Goal: Information Seeking & Learning: Find specific page/section

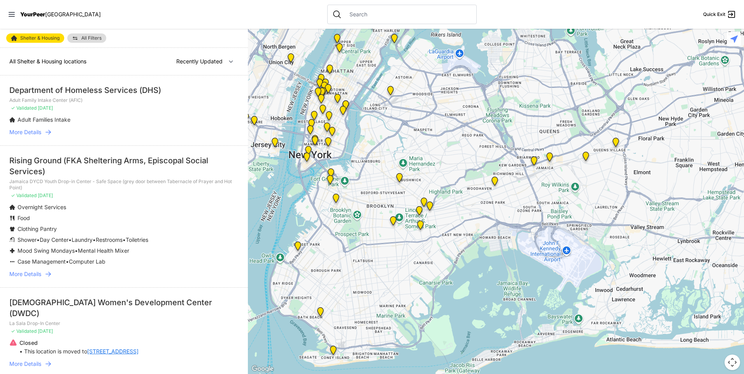
drag, startPoint x: 582, startPoint y: 354, endPoint x: 416, endPoint y: 102, distance: 301.3
click at [416, 102] on div at bounding box center [496, 202] width 496 height 346
click at [383, 217] on div at bounding box center [496, 202] width 496 height 346
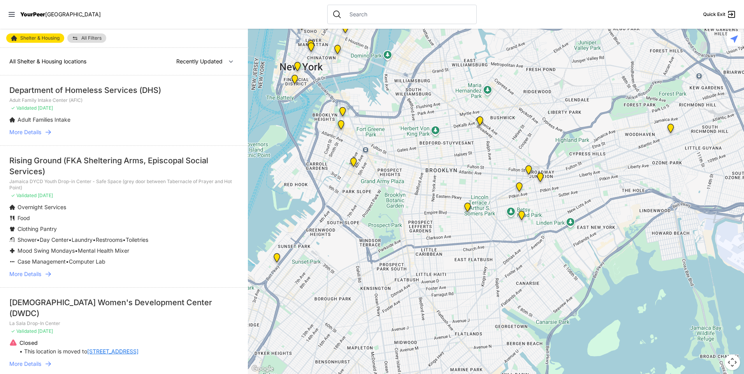
drag, startPoint x: 471, startPoint y: 281, endPoint x: 526, endPoint y: 250, distance: 62.6
click at [526, 250] on div at bounding box center [496, 202] width 496 height 346
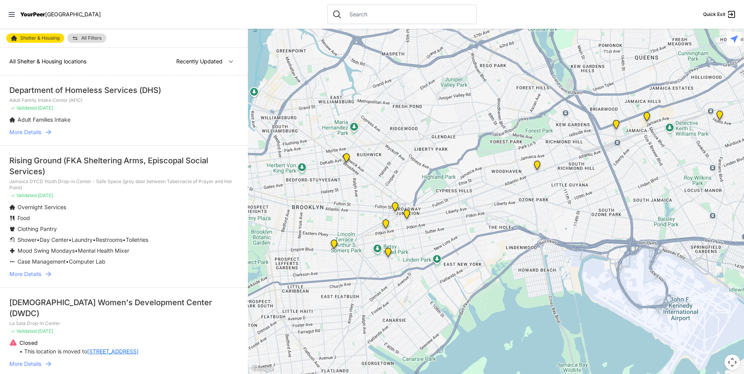
drag, startPoint x: 526, startPoint y: 250, endPoint x: 394, endPoint y: 288, distance: 136.8
click at [391, 288] on div at bounding box center [496, 202] width 496 height 346
click at [333, 243] on img "Main Location" at bounding box center [334, 246] width 16 height 19
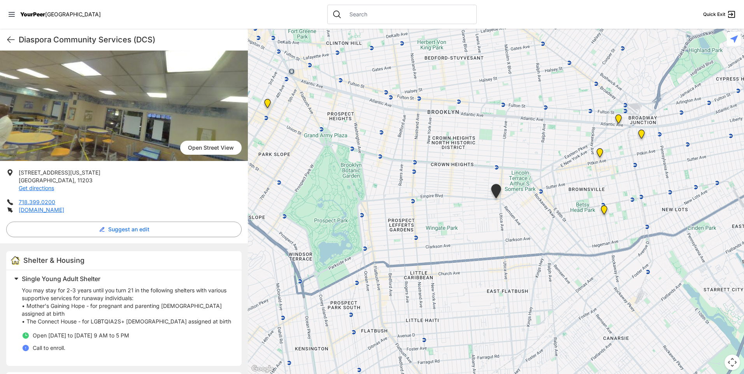
scroll to position [75, 0]
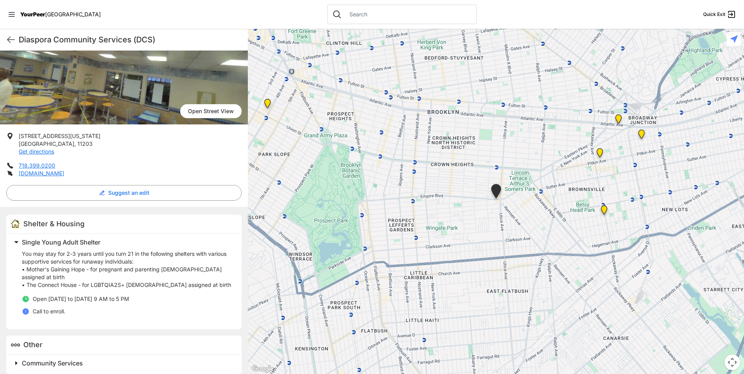
select select "recentlyUpdated"
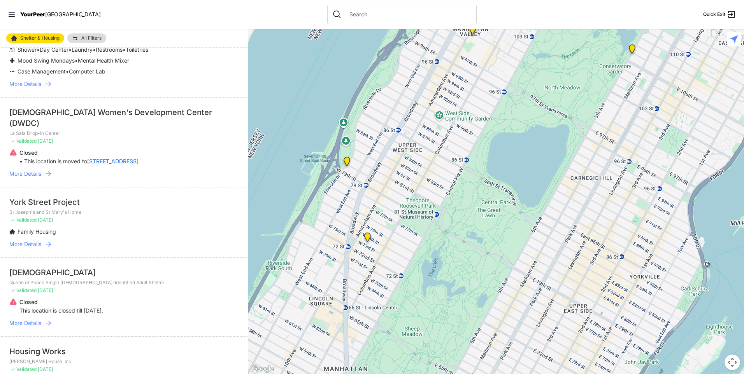
scroll to position [195, 0]
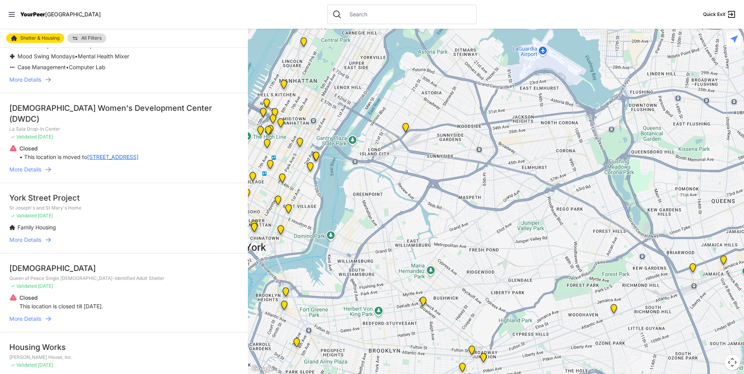
drag, startPoint x: 553, startPoint y: 289, endPoint x: 357, endPoint y: 60, distance: 301.9
click at [357, 60] on div at bounding box center [496, 202] width 496 height 346
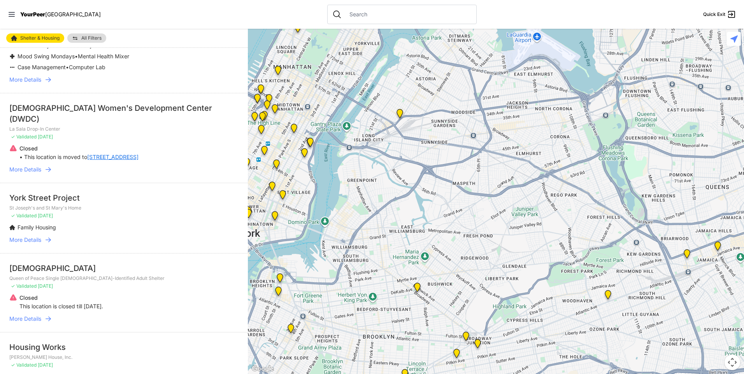
click at [477, 344] on img "HELP Women's Shelter and Intake Center" at bounding box center [478, 345] width 16 height 19
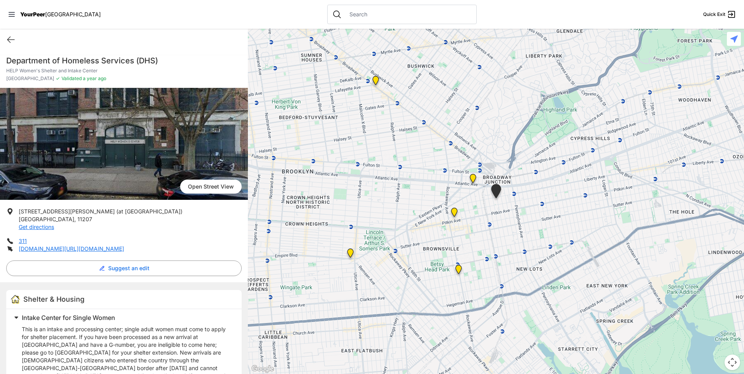
drag, startPoint x: 204, startPoint y: 319, endPoint x: 225, endPoint y: 246, distance: 76.2
click at [225, 246] on div "[GEOGRAPHIC_DATA] View [STREET_ADDRESS][PERSON_NAME] Get directions 311 [DOMAIN…" at bounding box center [124, 292] width 248 height 409
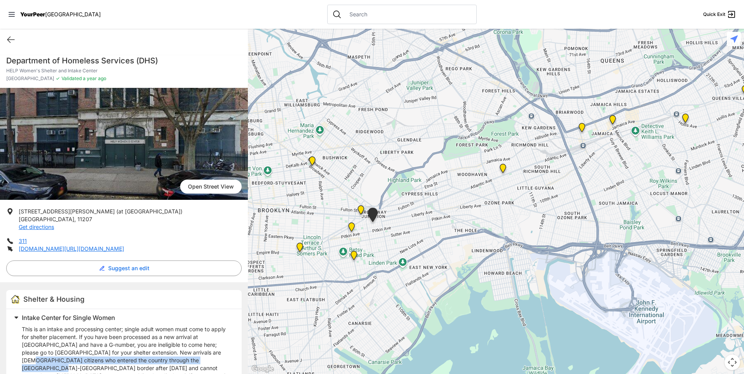
drag, startPoint x: 200, startPoint y: 358, endPoint x: 202, endPoint y: 354, distance: 5.2
click at [202, 354] on p "This is an intake and processing center; single adult women must come to apply …" at bounding box center [127, 361] width 211 height 70
click at [10, 39] on icon at bounding box center [10, 39] width 9 height 9
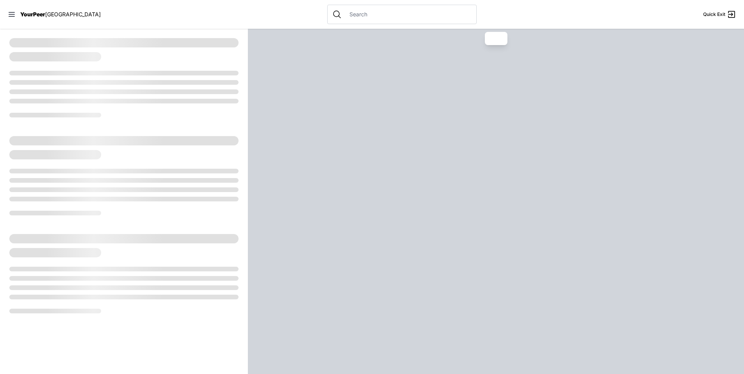
select select "recentlyUpdated"
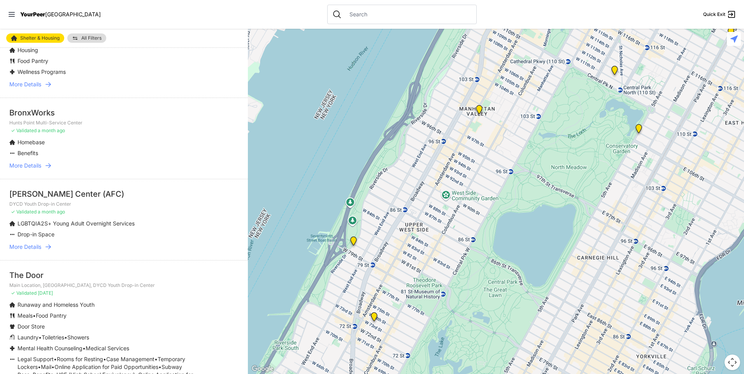
scroll to position [545, 0]
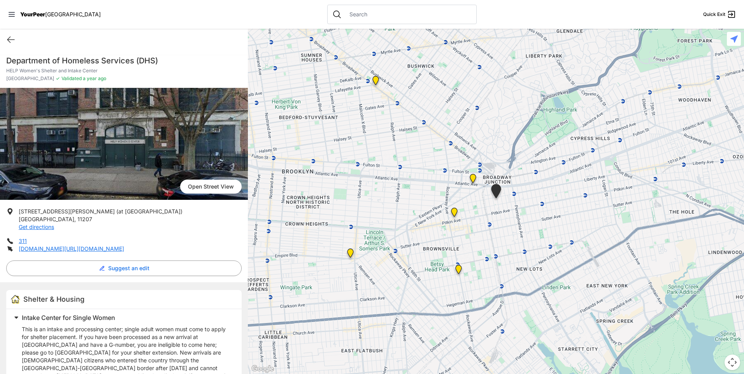
select select "recentlyUpdated"
